Goal: Obtain resource: Download file/media

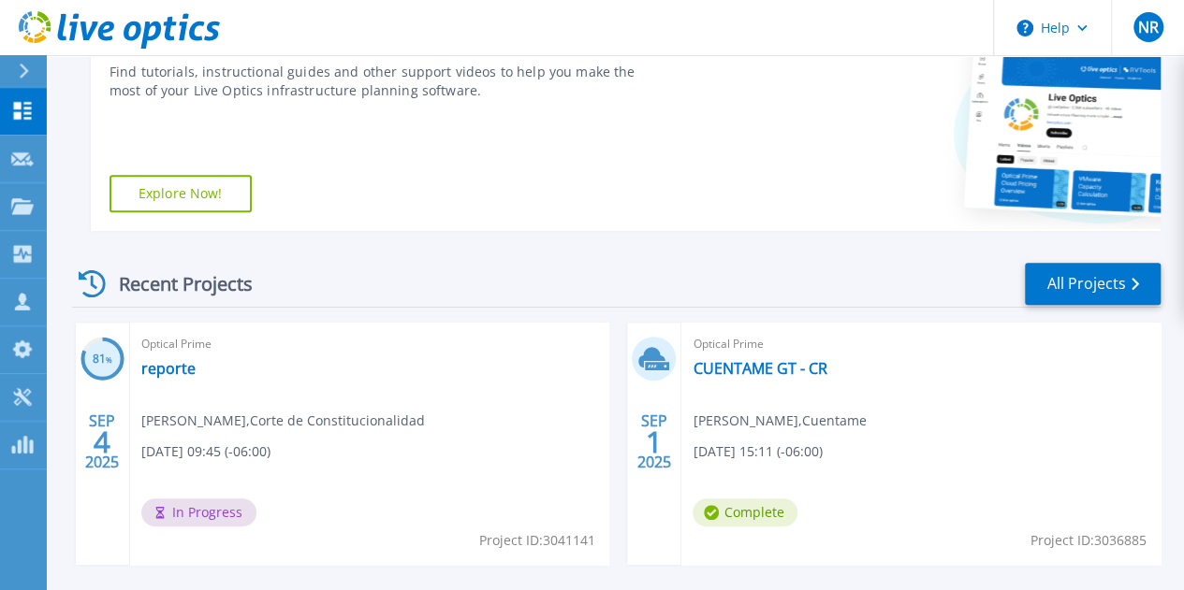
scroll to position [374, 0]
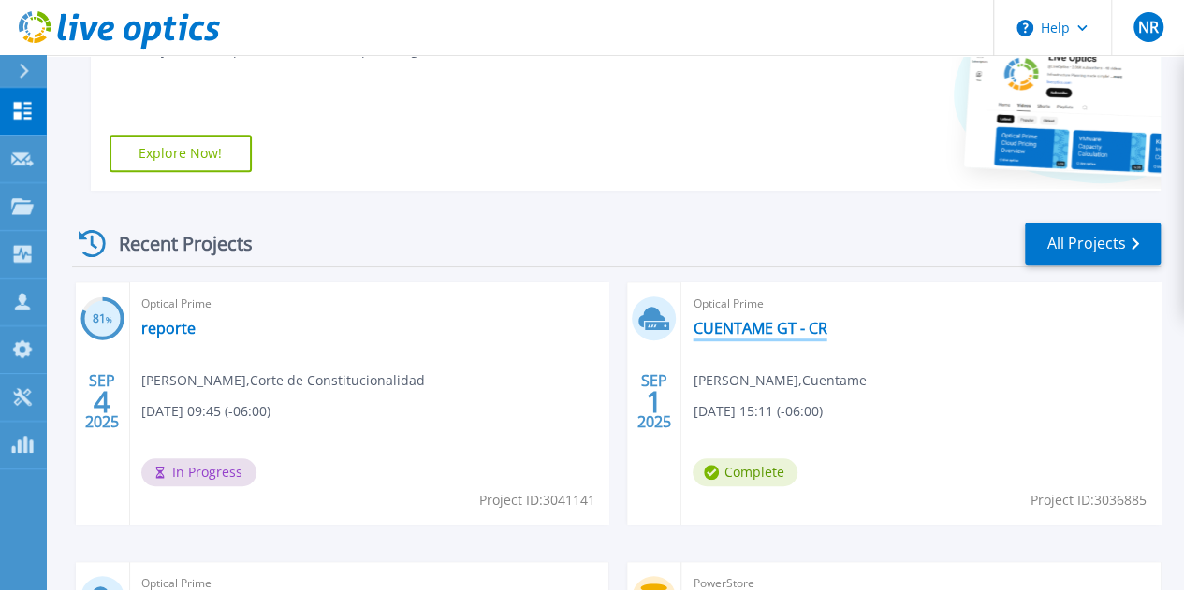
click at [692, 328] on link "CUENTAME GT - CR" at bounding box center [759, 328] width 134 height 19
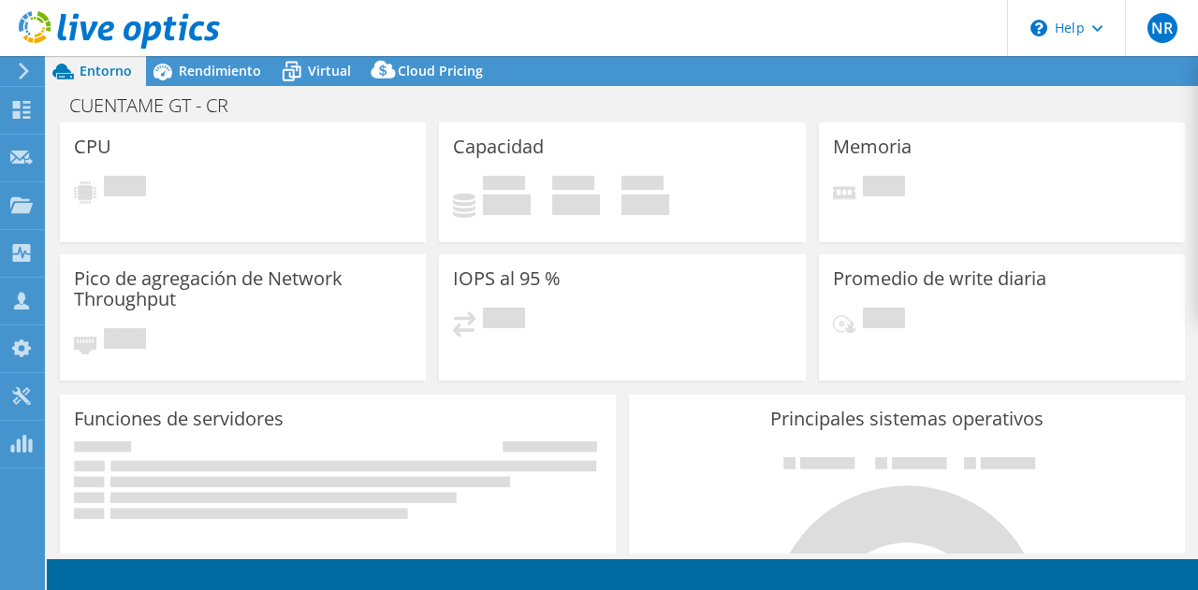
select select "USD"
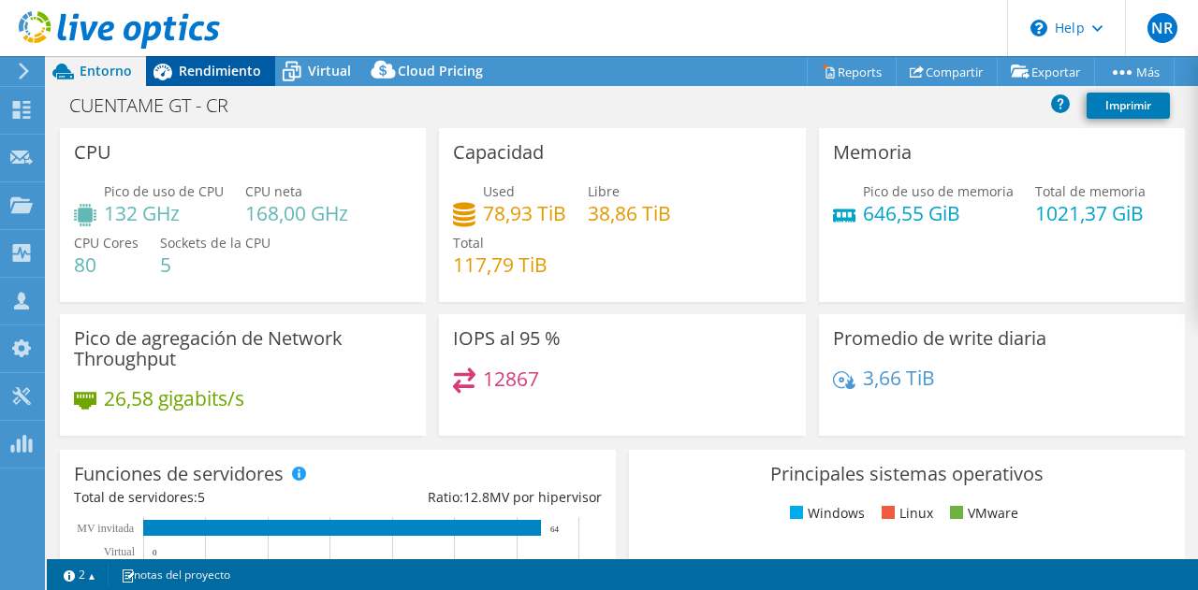
click at [215, 67] on span "Rendimiento" at bounding box center [220, 71] width 82 height 18
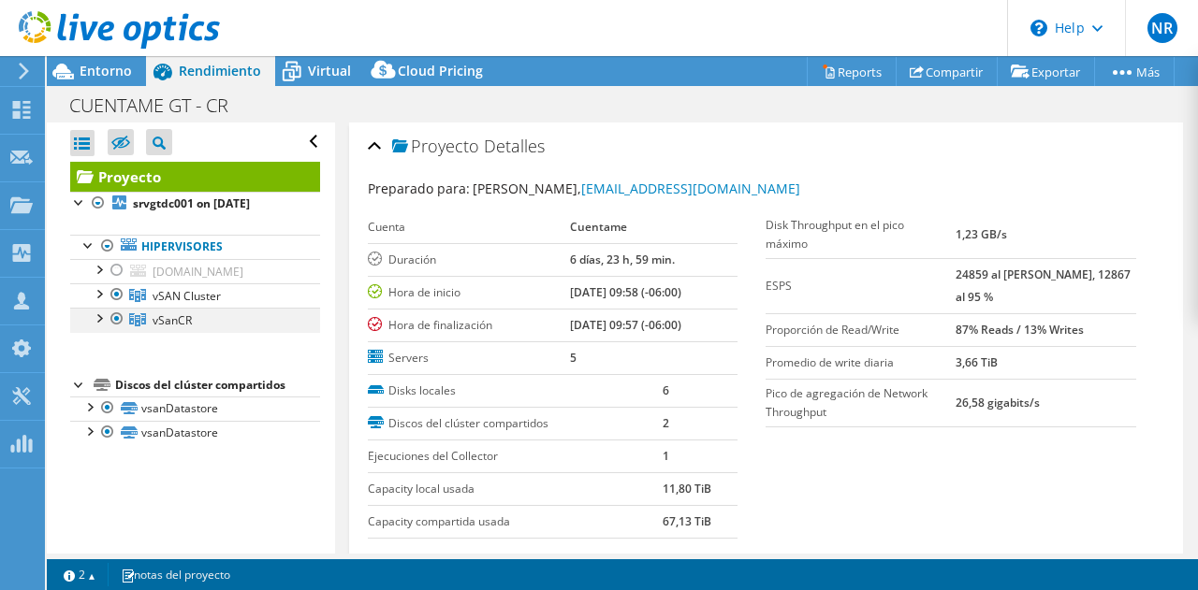
click at [116, 319] on div at bounding box center [117, 319] width 19 height 22
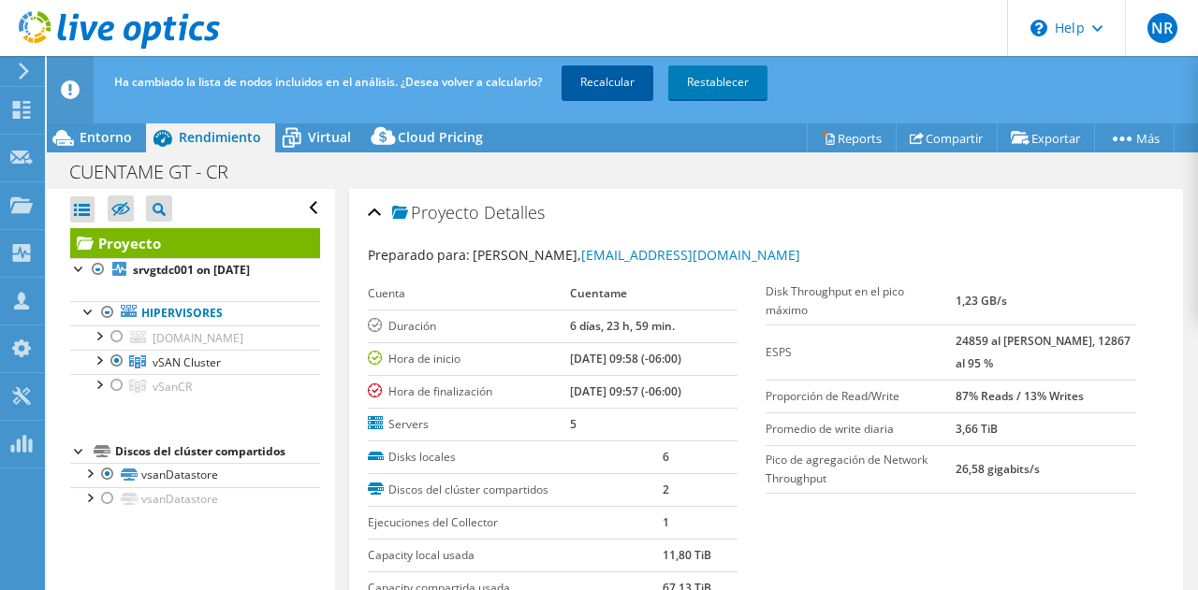
click at [621, 82] on link "Recalcular" at bounding box center [607, 82] width 92 height 34
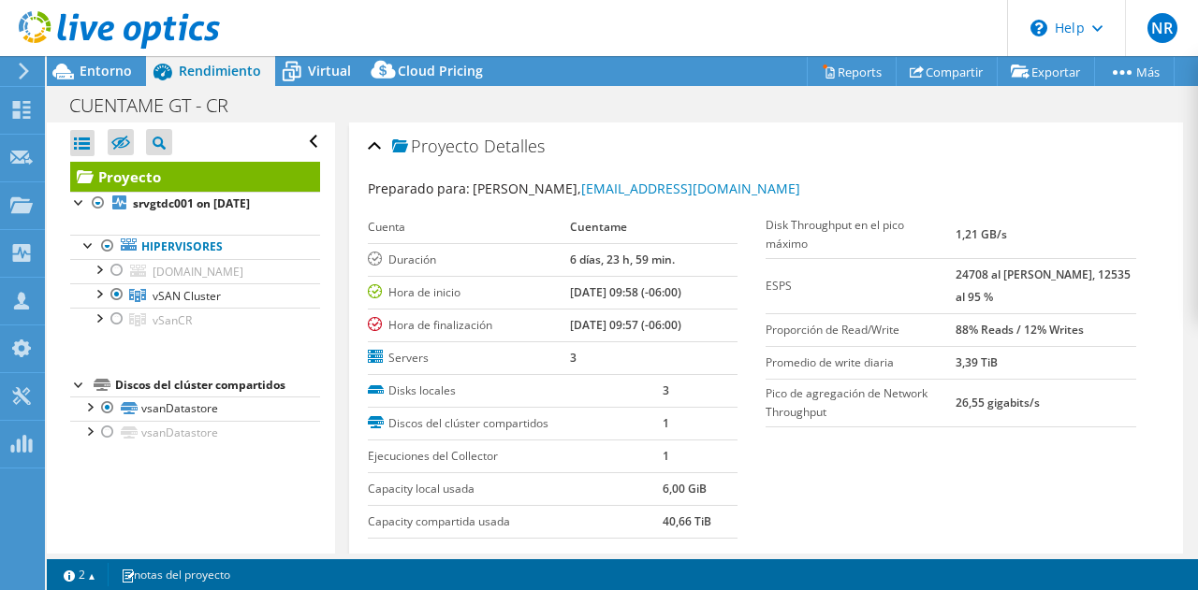
scroll to position [187, 0]
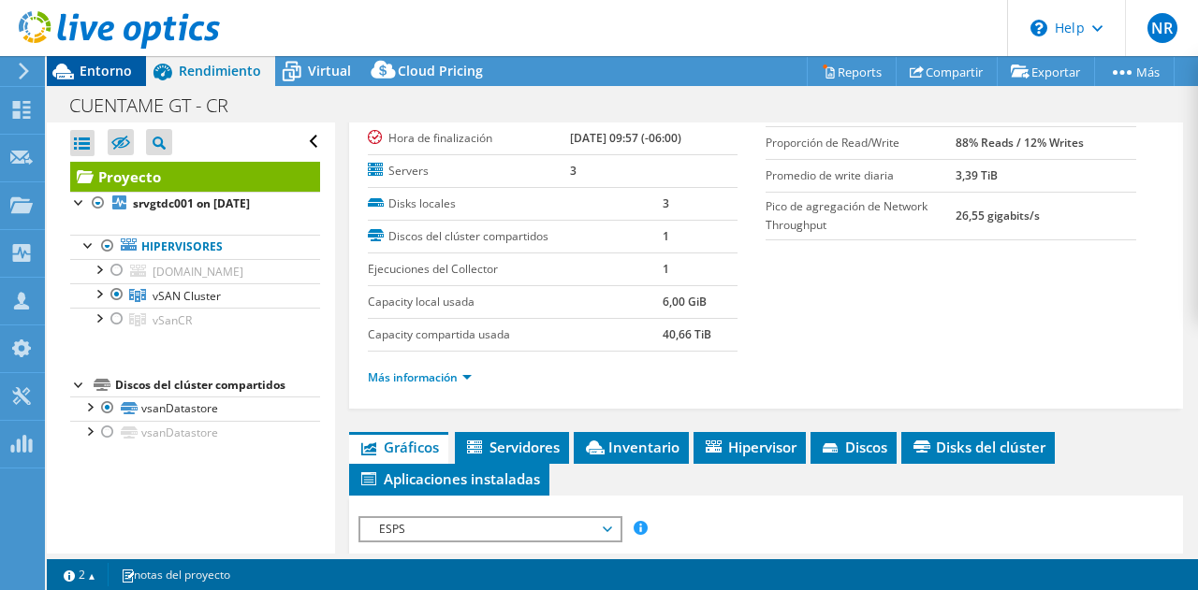
click at [110, 80] on div "Entorno" at bounding box center [96, 71] width 99 height 30
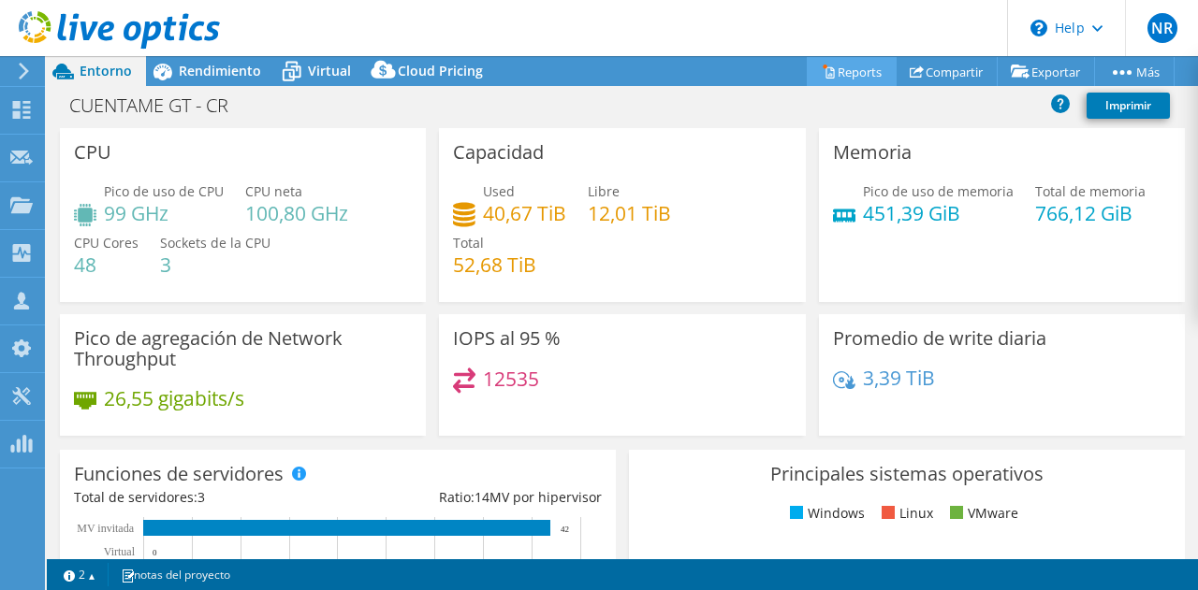
click at [850, 65] on link "Reports" at bounding box center [852, 71] width 90 height 29
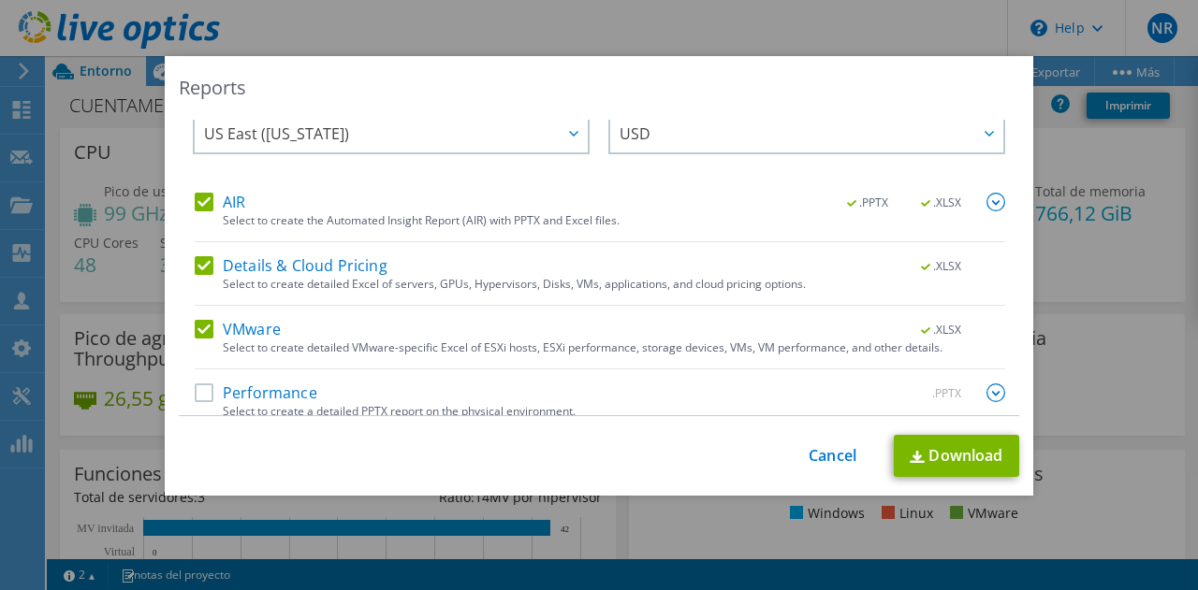
scroll to position [45, 0]
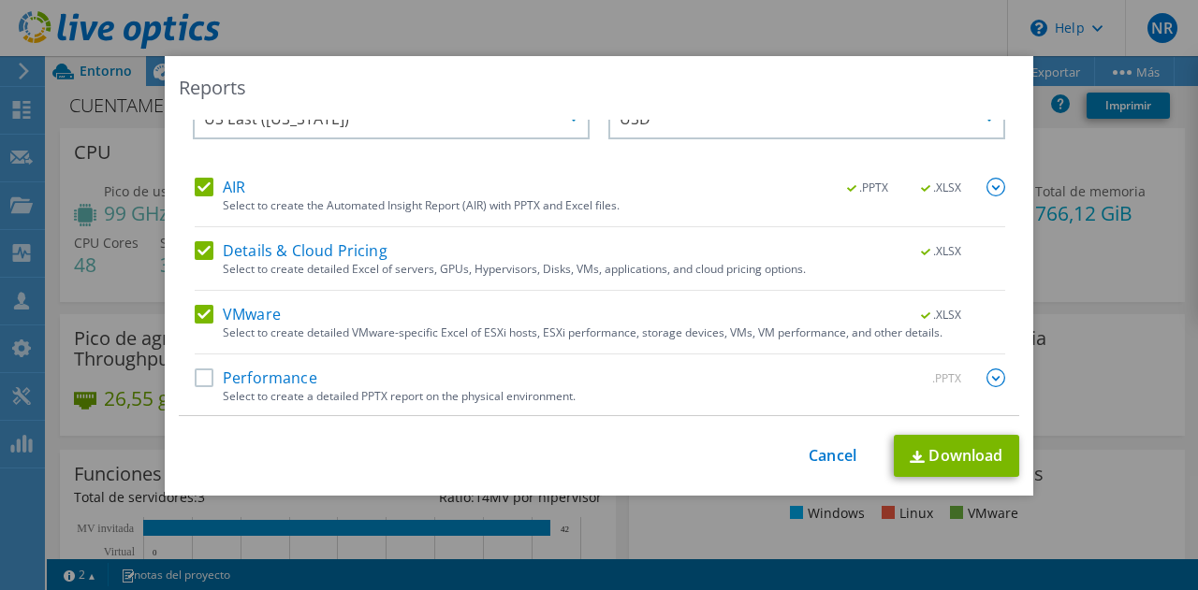
click at [195, 381] on label "Performance" at bounding box center [256, 378] width 123 height 19
click at [0, 0] on input "Performance" at bounding box center [0, 0] width 0 height 0
click at [961, 459] on link "Download" at bounding box center [956, 456] width 125 height 42
click at [826, 460] on link "Cancel" at bounding box center [832, 456] width 48 height 18
